Goal: Use online tool/utility: Utilize a website feature to perform a specific function

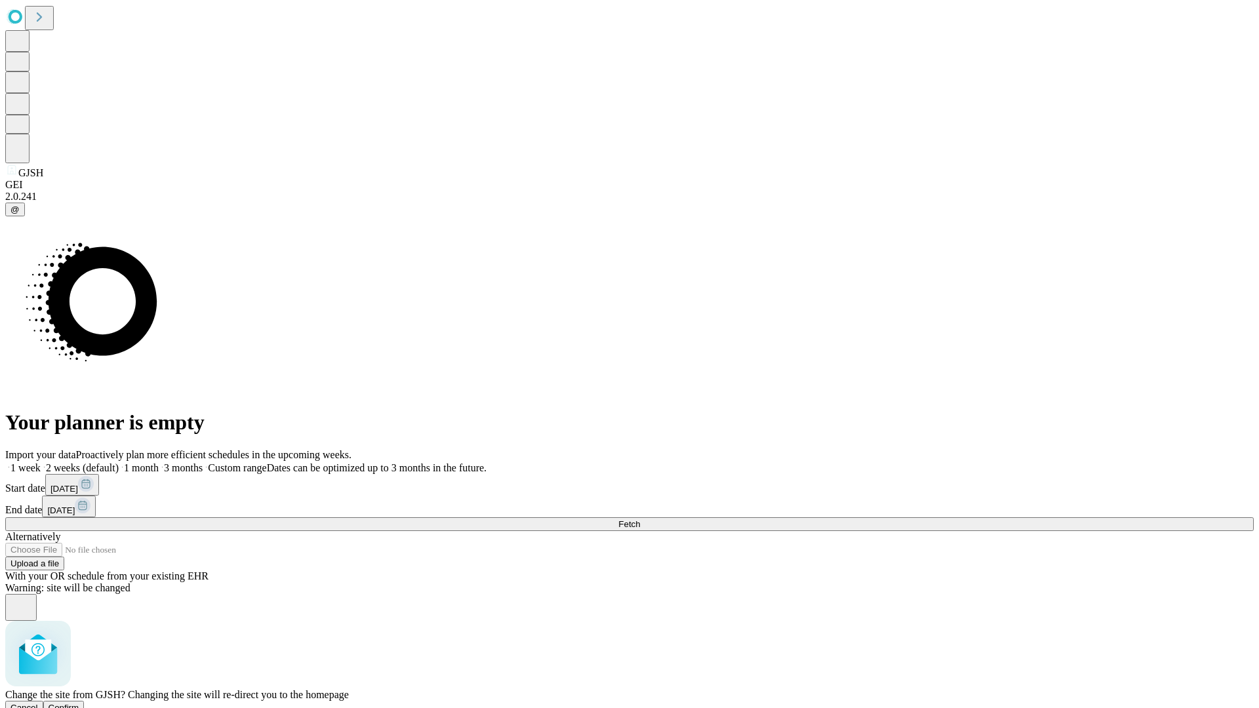
click at [79, 703] on span "Confirm" at bounding box center [64, 708] width 31 height 10
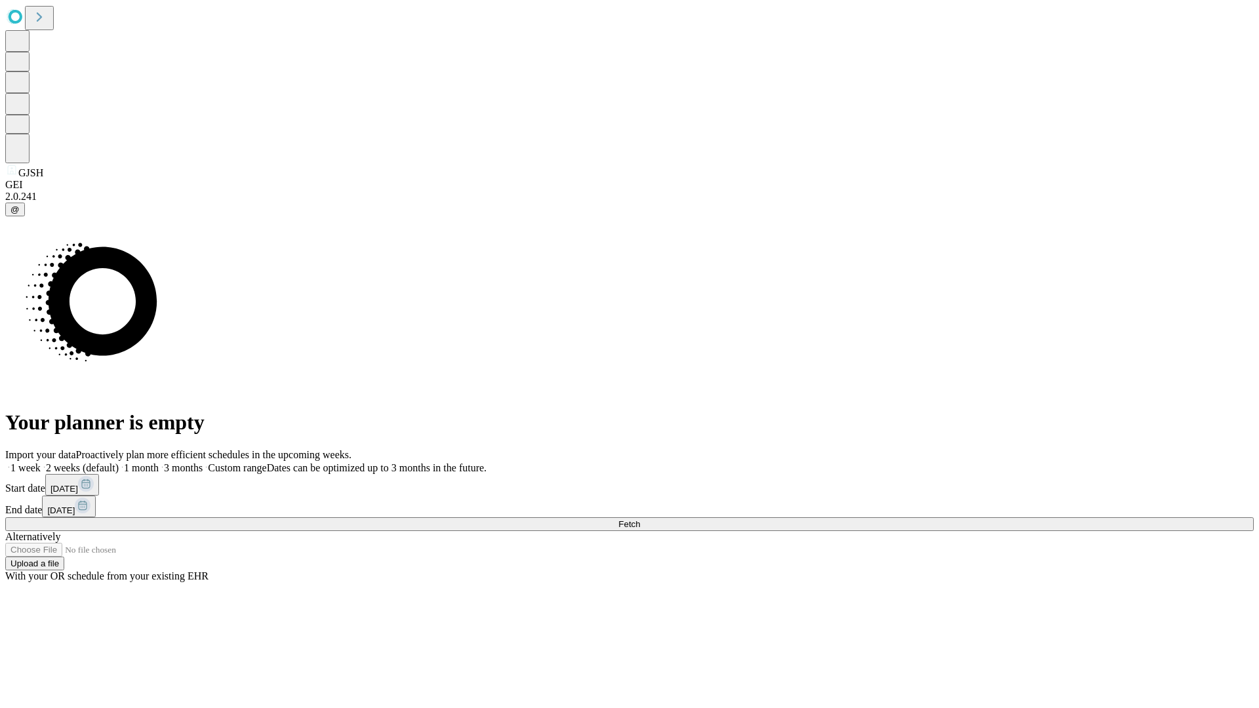
click at [119, 462] on label "2 weeks (default)" at bounding box center [80, 467] width 78 height 11
click at [640, 519] on span "Fetch" at bounding box center [629, 524] width 22 height 10
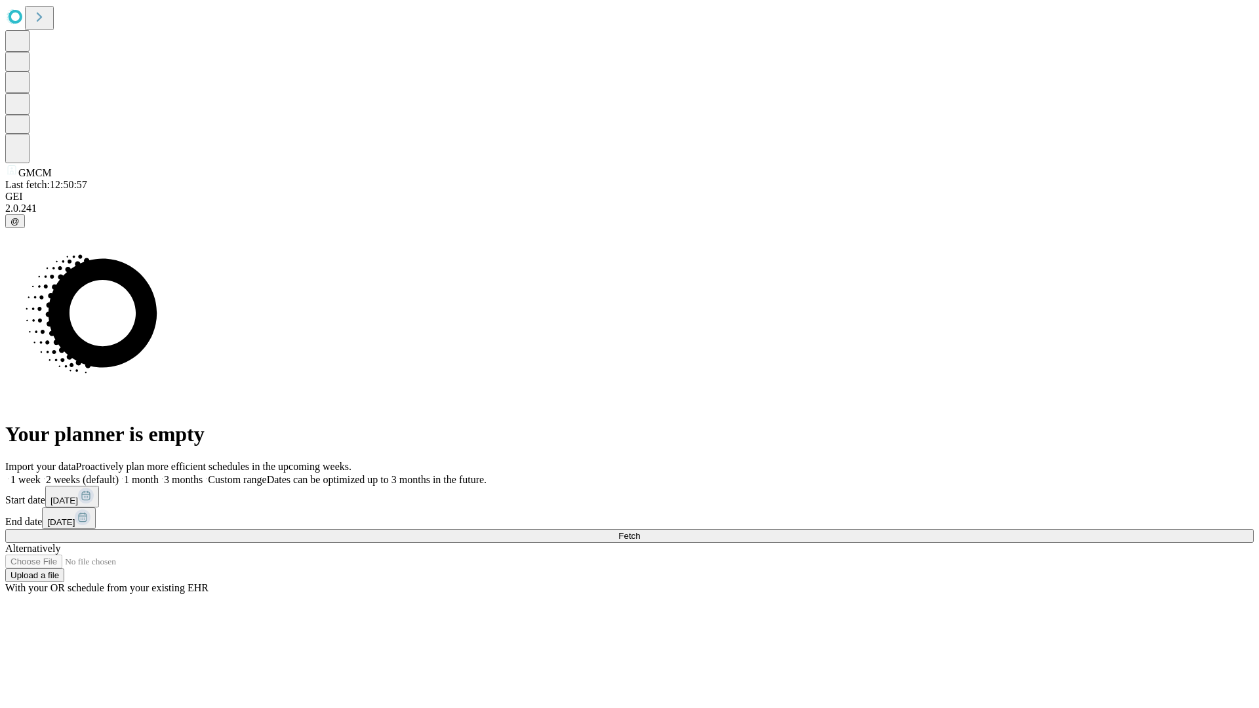
click at [119, 474] on label "2 weeks (default)" at bounding box center [80, 479] width 78 height 11
click at [640, 531] on span "Fetch" at bounding box center [629, 536] width 22 height 10
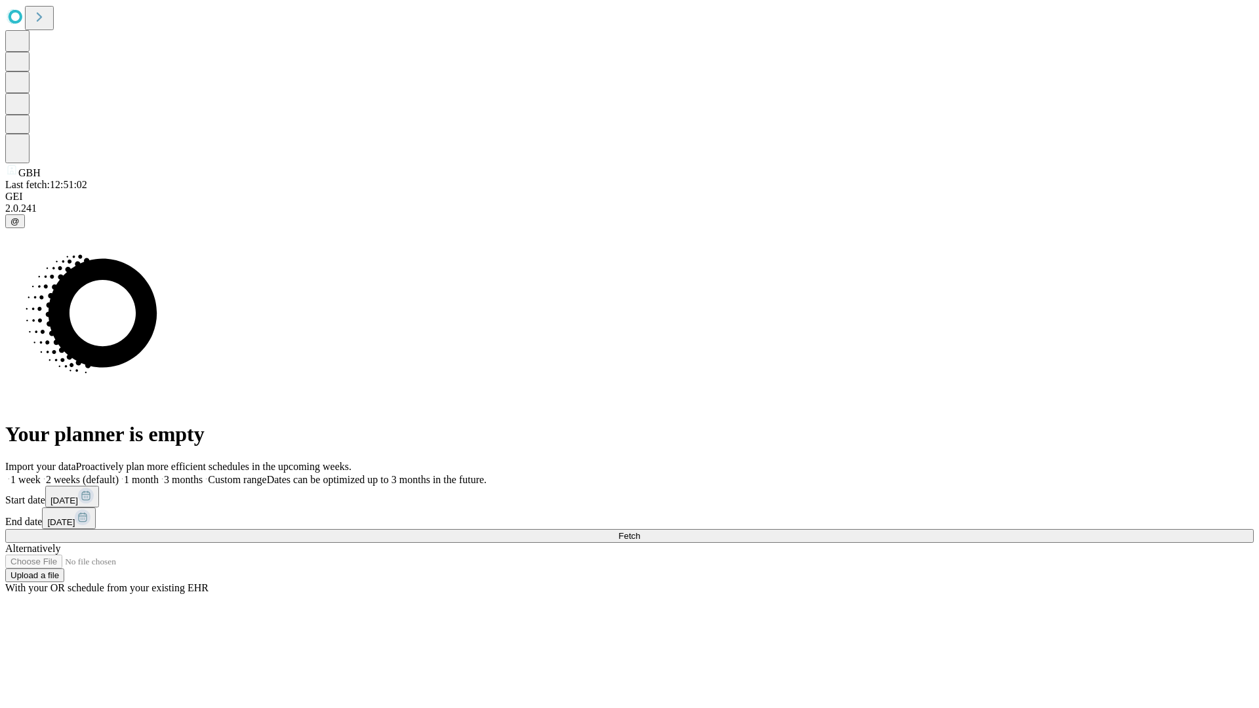
click at [119, 474] on label "2 weeks (default)" at bounding box center [80, 479] width 78 height 11
click at [640, 531] on span "Fetch" at bounding box center [629, 536] width 22 height 10
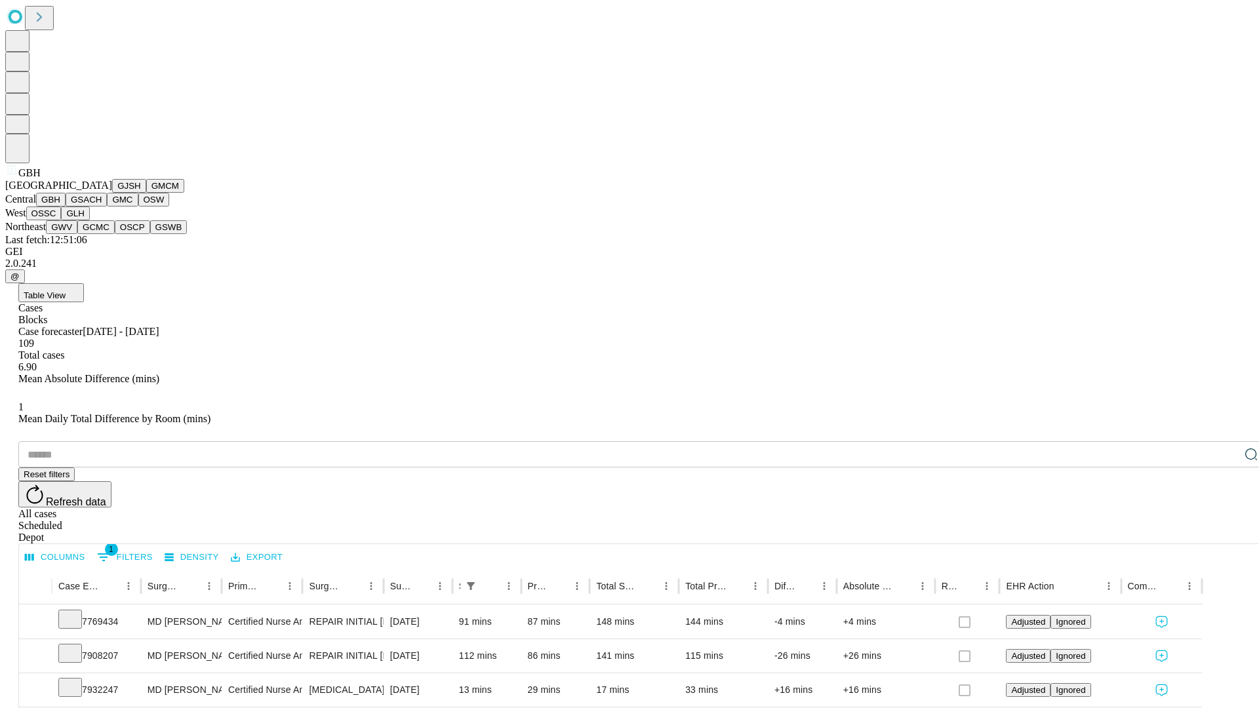
click at [102, 206] on button "GSACH" at bounding box center [86, 200] width 41 height 14
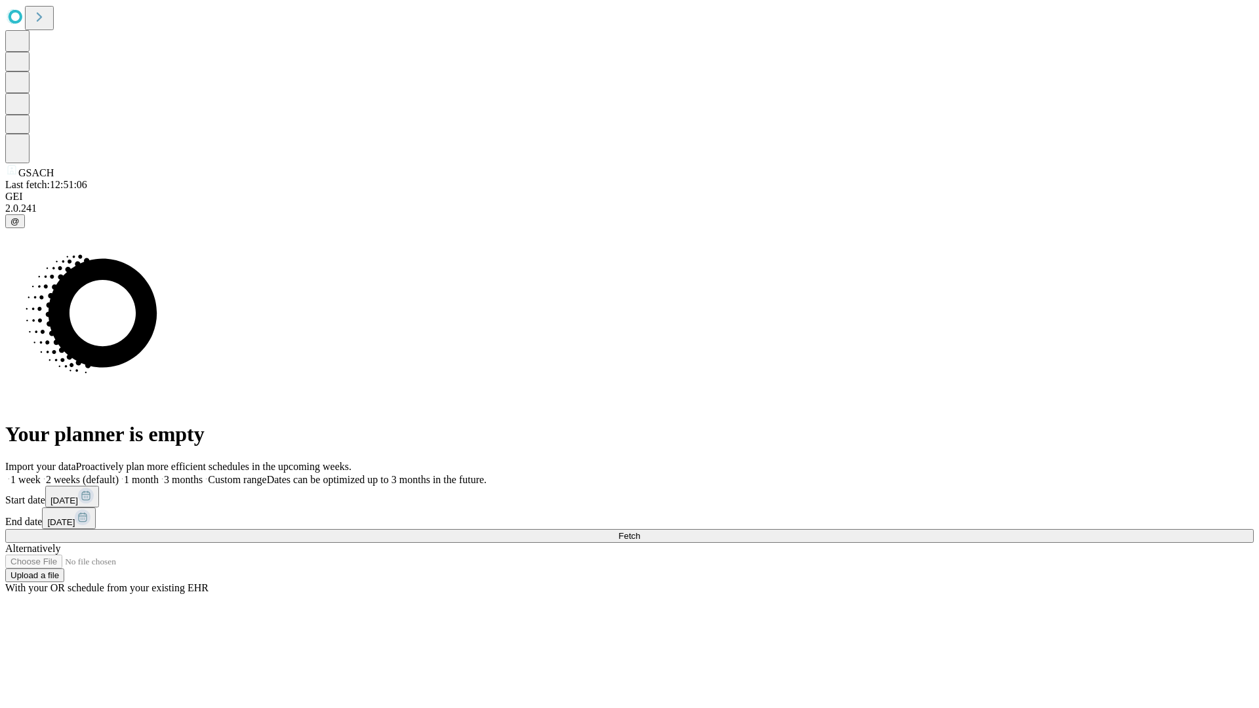
click at [640, 531] on span "Fetch" at bounding box center [629, 536] width 22 height 10
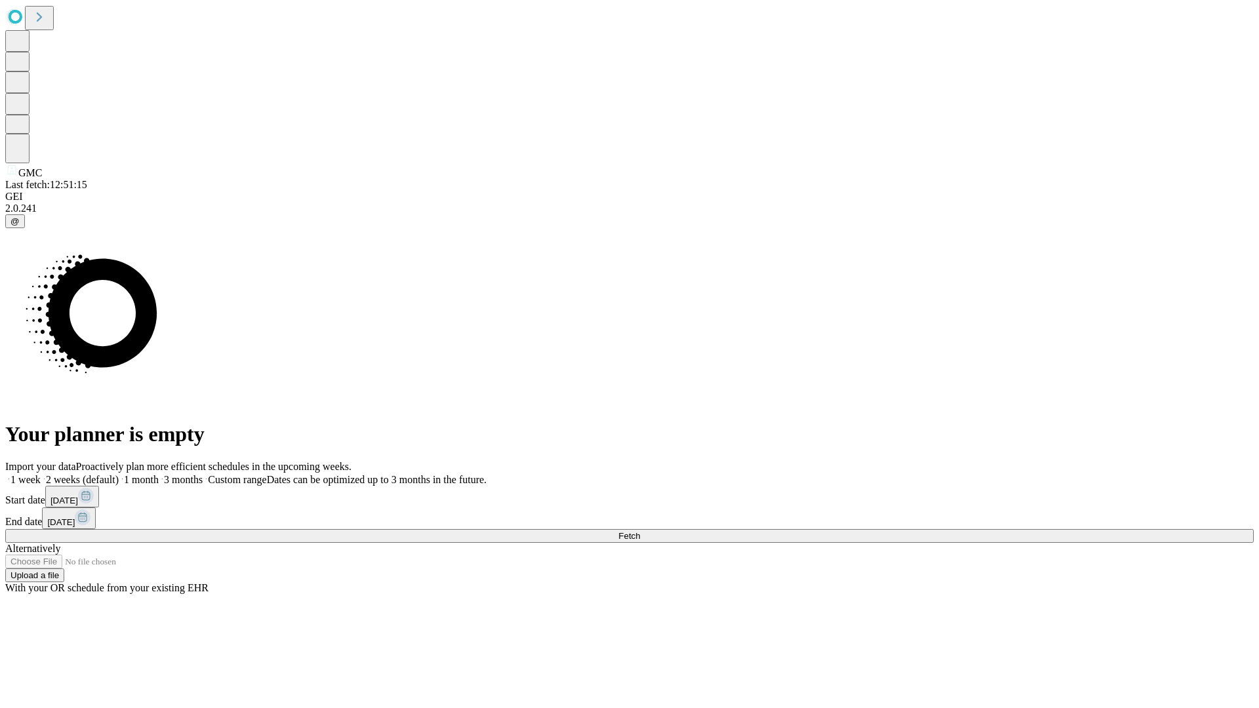
click at [119, 474] on label "2 weeks (default)" at bounding box center [80, 479] width 78 height 11
click at [640, 531] on span "Fetch" at bounding box center [629, 536] width 22 height 10
click at [119, 474] on label "2 weeks (default)" at bounding box center [80, 479] width 78 height 11
click at [640, 531] on span "Fetch" at bounding box center [629, 536] width 22 height 10
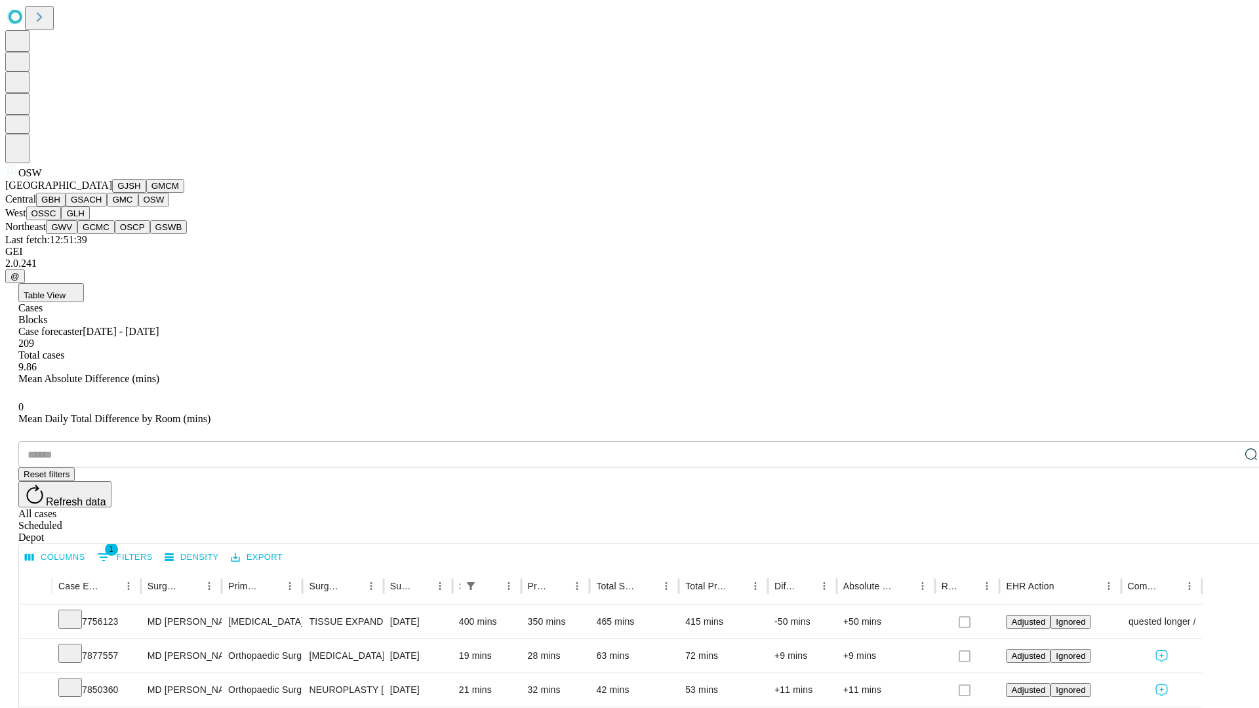
click at [62, 220] on button "OSSC" at bounding box center [43, 213] width 35 height 14
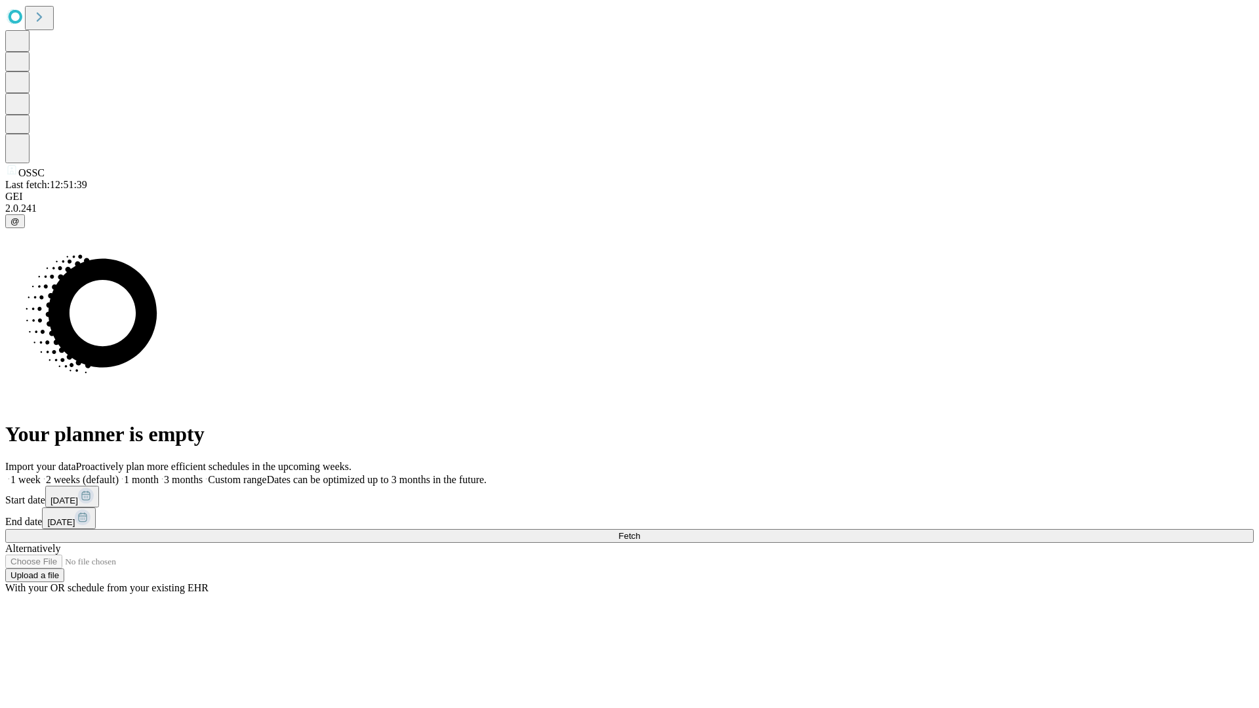
click at [640, 531] on span "Fetch" at bounding box center [629, 536] width 22 height 10
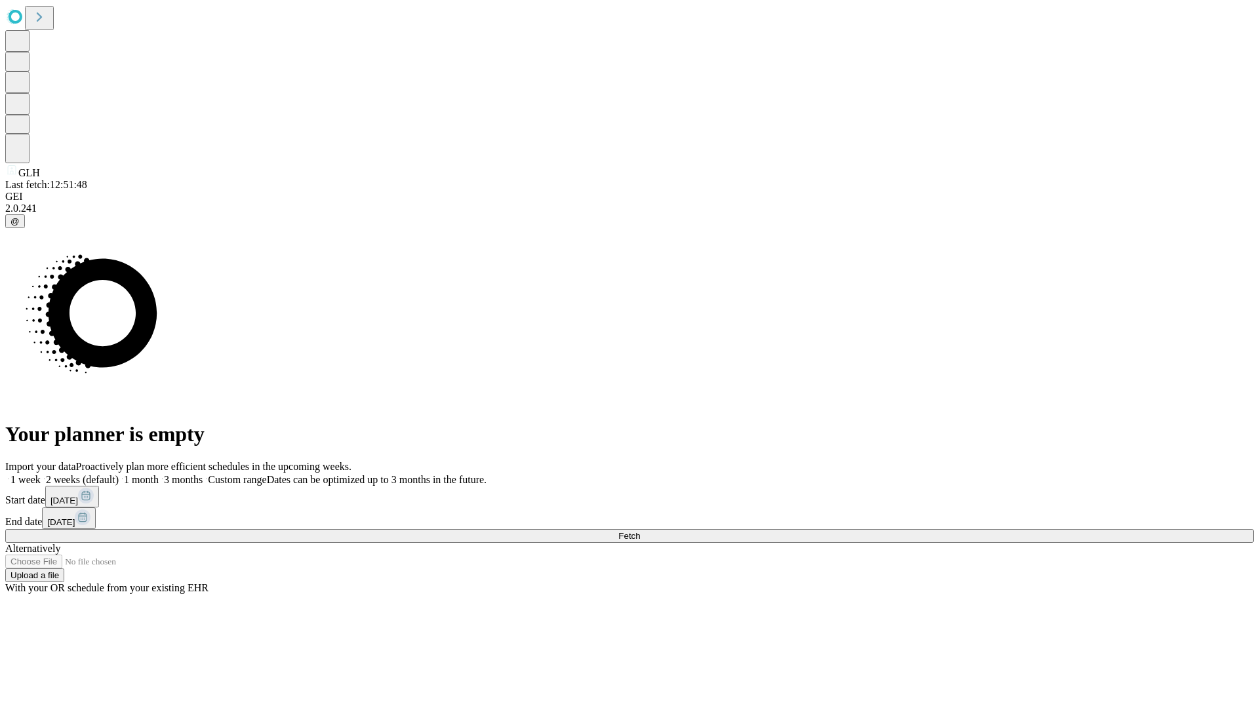
click at [119, 474] on label "2 weeks (default)" at bounding box center [80, 479] width 78 height 11
click at [640, 531] on span "Fetch" at bounding box center [629, 536] width 22 height 10
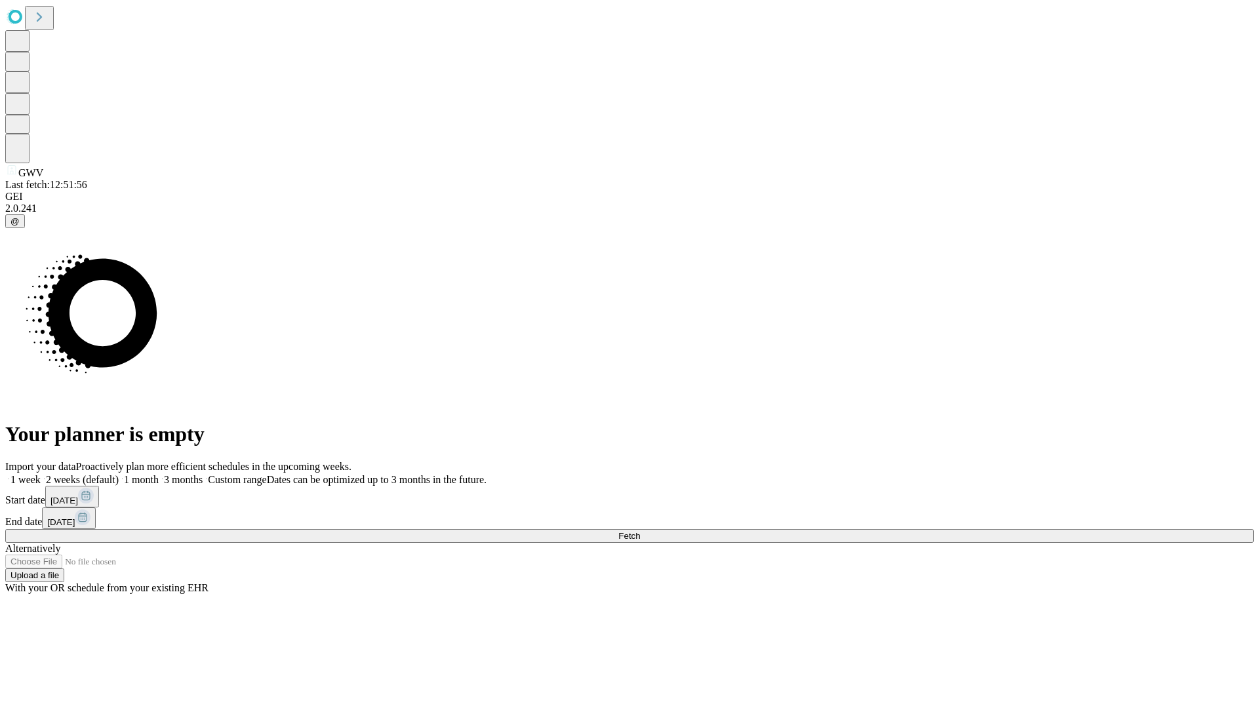
click at [640, 531] on span "Fetch" at bounding box center [629, 536] width 22 height 10
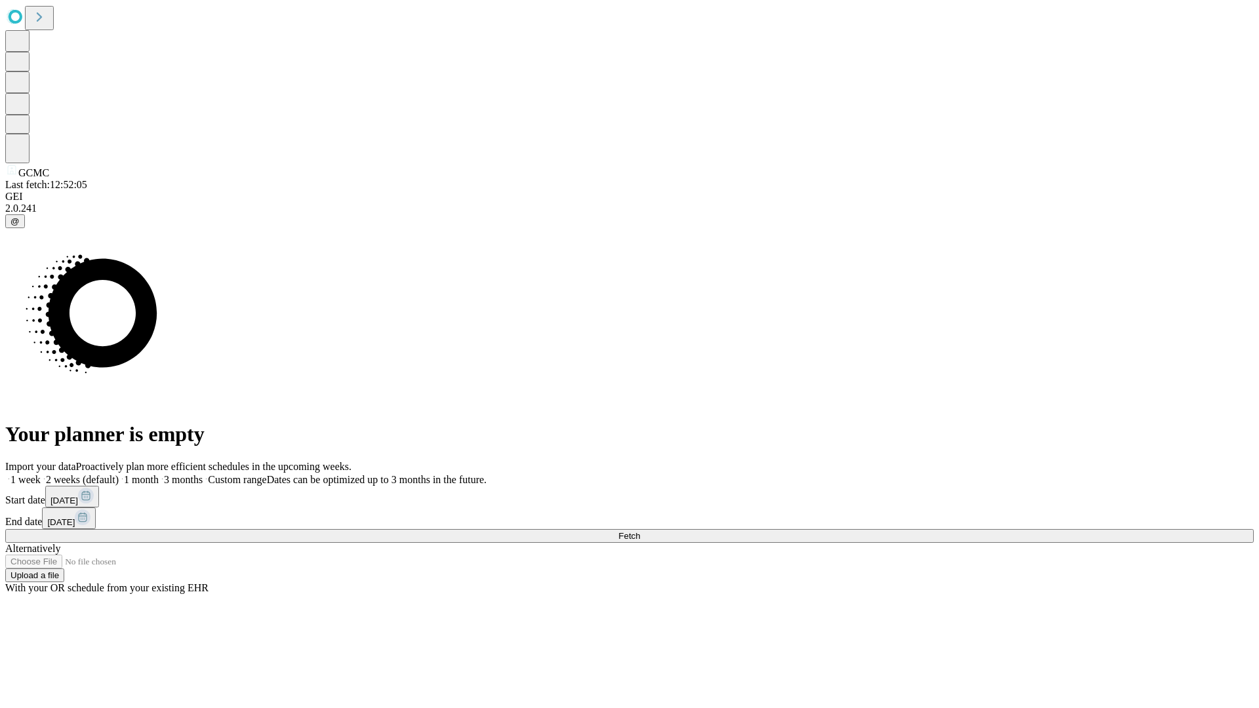
click at [119, 474] on label "2 weeks (default)" at bounding box center [80, 479] width 78 height 11
click at [640, 531] on span "Fetch" at bounding box center [629, 536] width 22 height 10
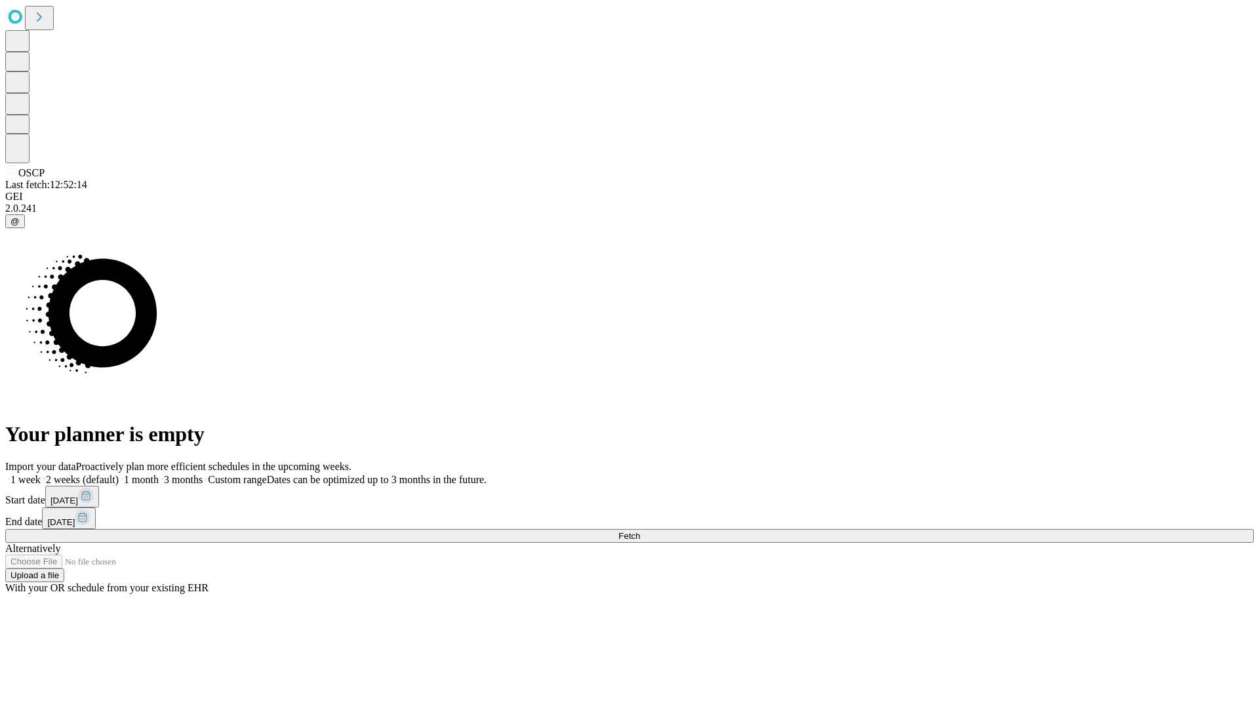
click at [119, 474] on label "2 weeks (default)" at bounding box center [80, 479] width 78 height 11
click at [640, 531] on span "Fetch" at bounding box center [629, 536] width 22 height 10
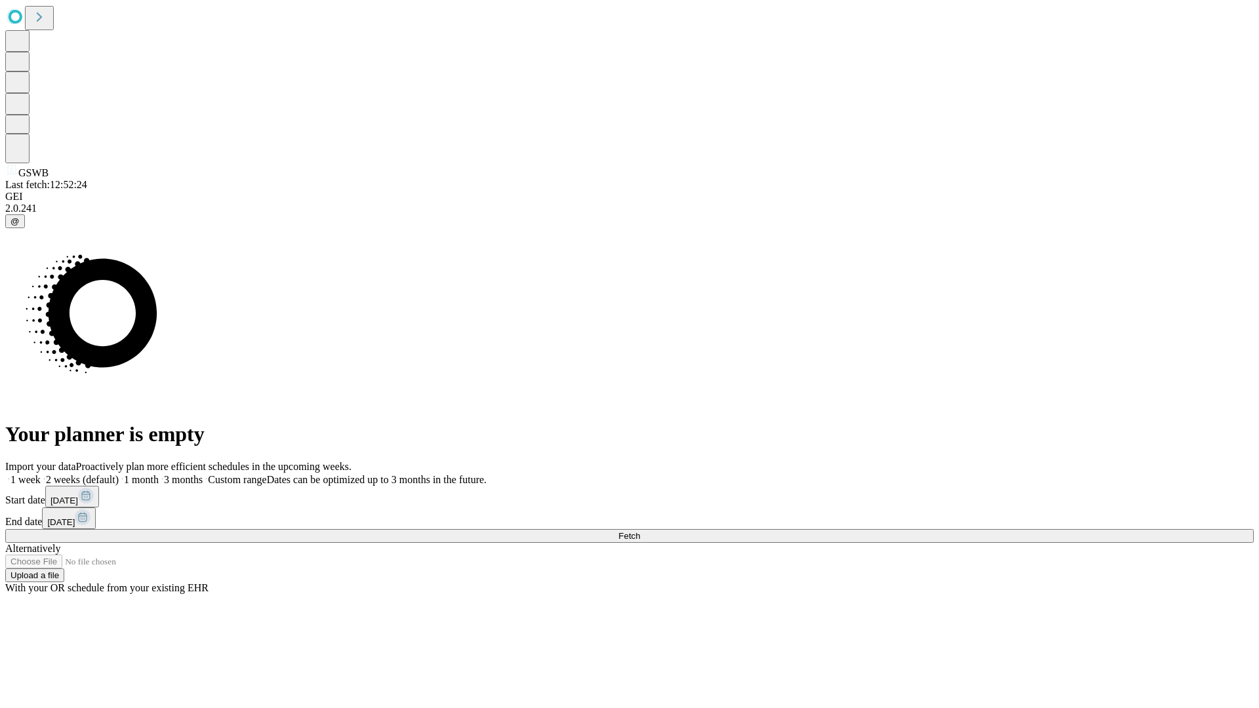
click at [119, 474] on label "2 weeks (default)" at bounding box center [80, 479] width 78 height 11
click at [640, 531] on span "Fetch" at bounding box center [629, 536] width 22 height 10
